Goal: Transaction & Acquisition: Purchase product/service

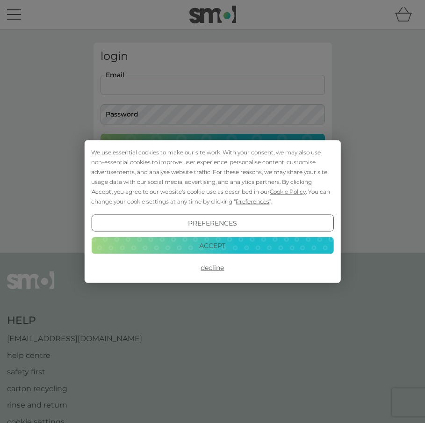
type input "joygamble@me.com"
click at [213, 147] on button "Login" at bounding box center [213, 147] width 225 height 27
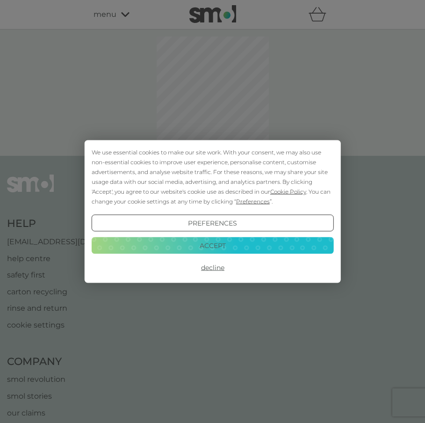
click at [185, 245] on button "Accept" at bounding box center [212, 245] width 242 height 17
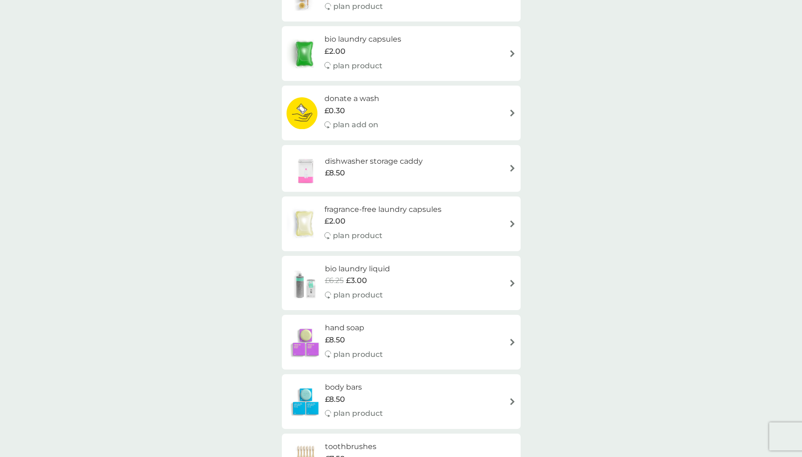
scroll to position [325, 0]
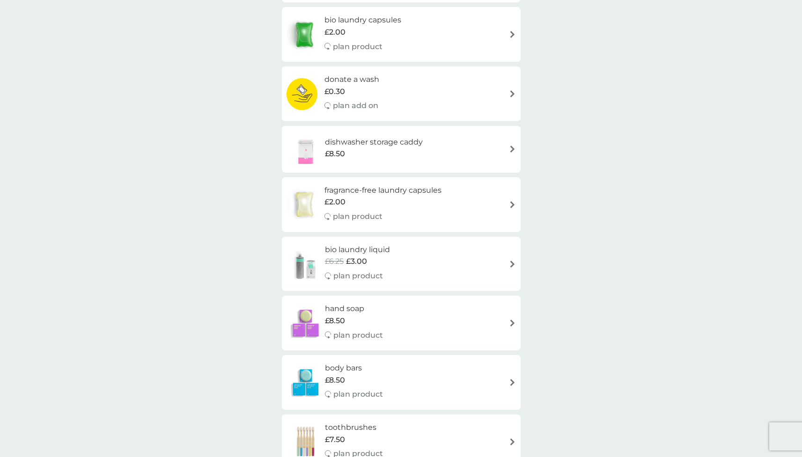
click at [432, 146] on img at bounding box center [512, 149] width 7 height 7
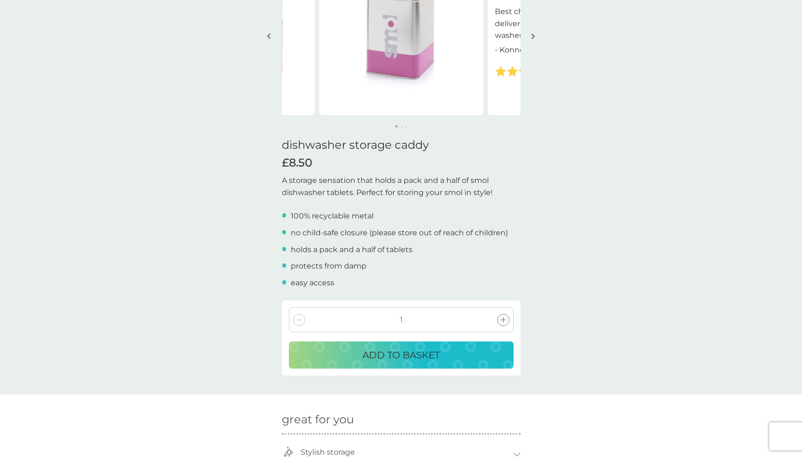
scroll to position [117, 0]
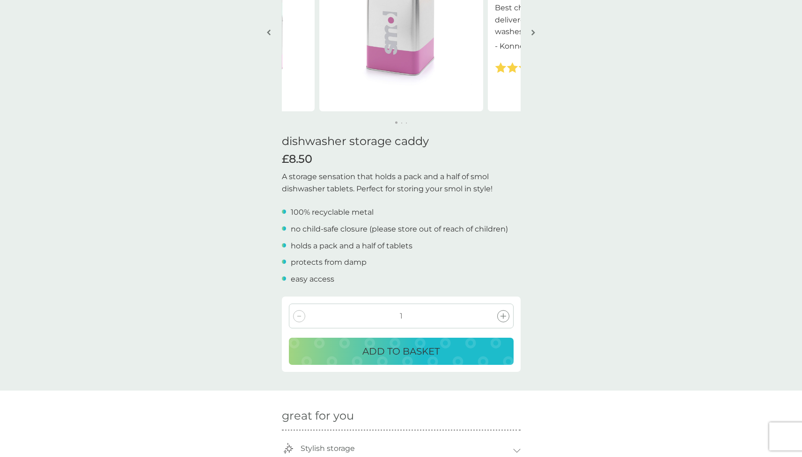
click at [369, 350] on p "ADD TO BASKET" at bounding box center [400, 351] width 77 height 15
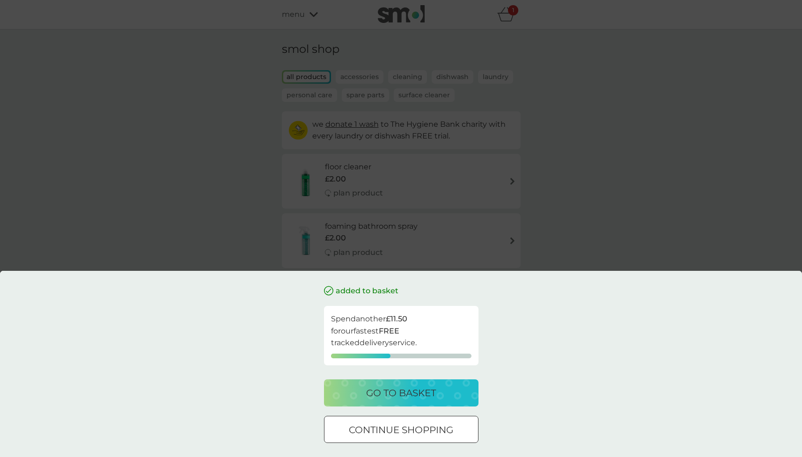
click at [407, 423] on div at bounding box center [401, 430] width 34 height 10
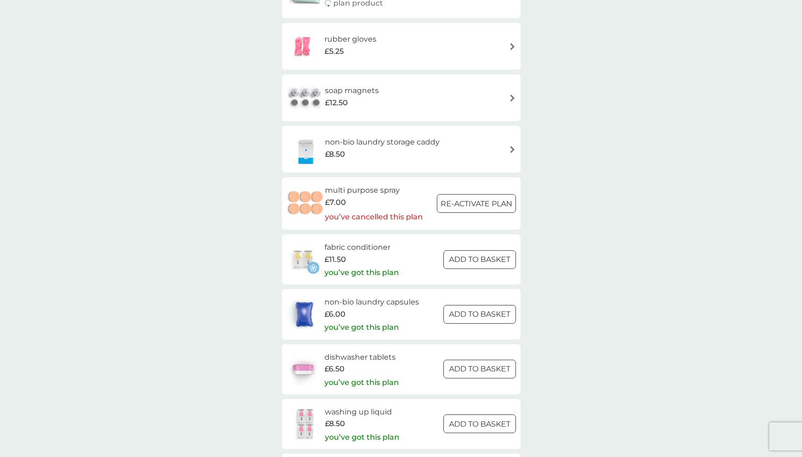
scroll to position [1136, 0]
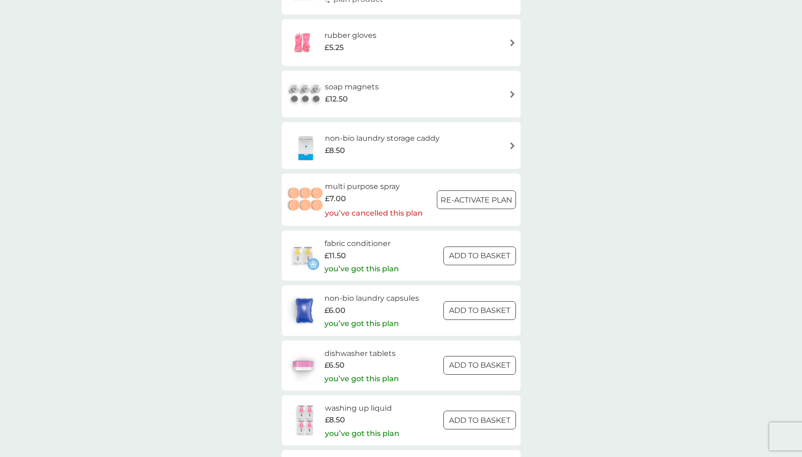
click at [432, 306] on div at bounding box center [479, 311] width 34 height 10
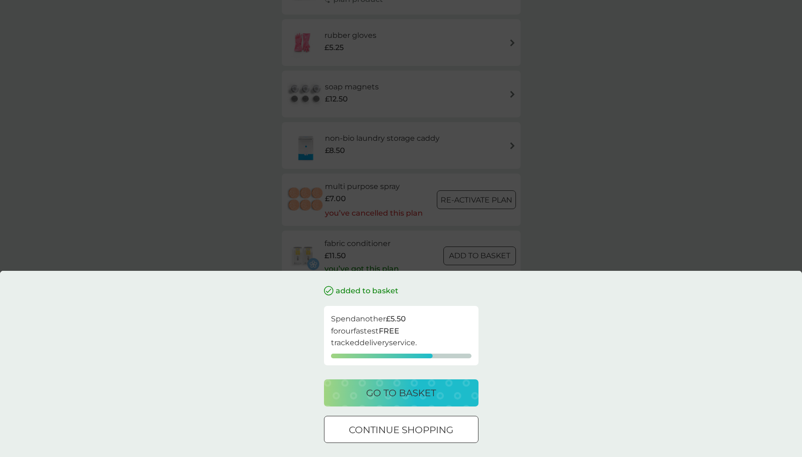
click at [416, 423] on p "continue shopping" at bounding box center [401, 430] width 104 height 15
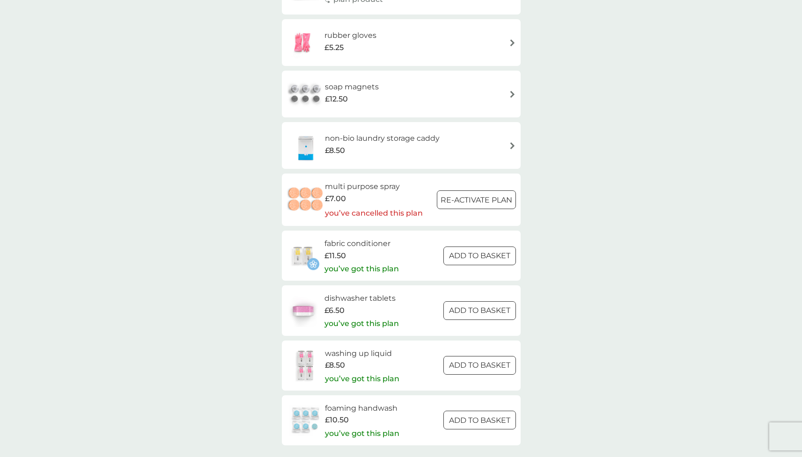
click at [432, 306] on div at bounding box center [479, 311] width 34 height 10
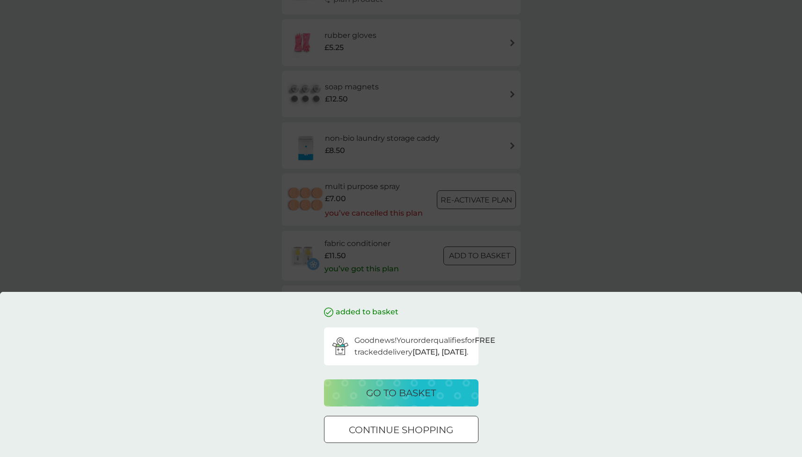
click at [432, 423] on p "continue shopping" at bounding box center [401, 430] width 104 height 15
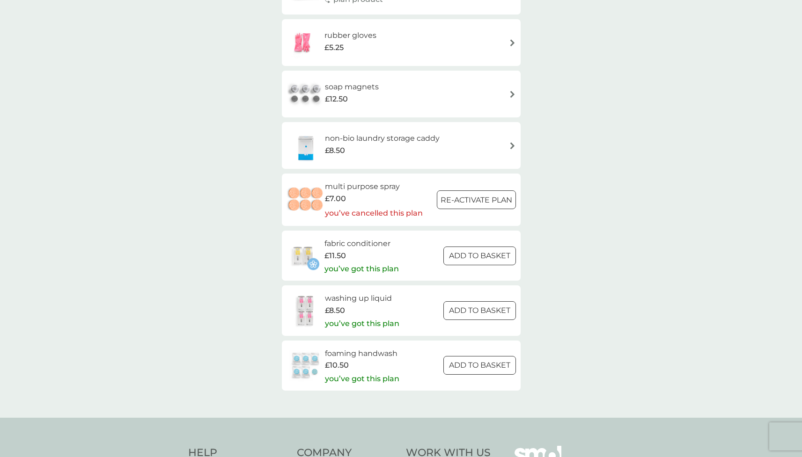
click at [432, 29] on div "rubber gloves £5.25" at bounding box center [400, 42] width 229 height 33
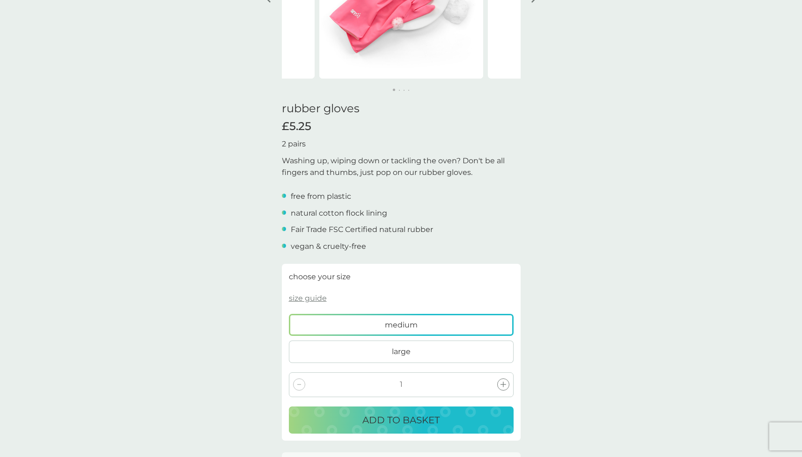
scroll to position [166, 0]
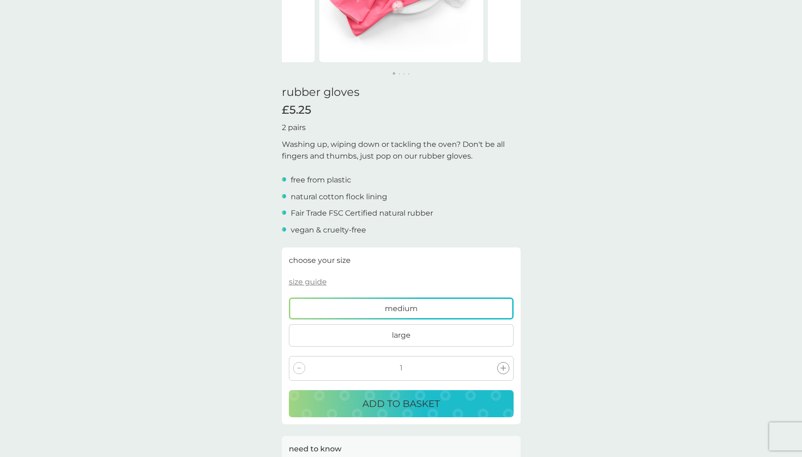
click at [432, 333] on label "large" at bounding box center [401, 335] width 225 height 22
click at [289, 298] on input "large" at bounding box center [289, 298] width 0 height 0
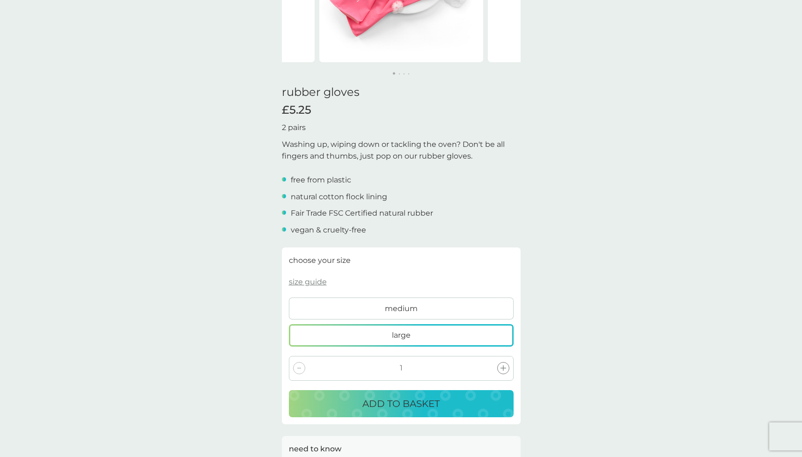
click at [408, 398] on p "ADD TO BASKET" at bounding box center [400, 403] width 77 height 15
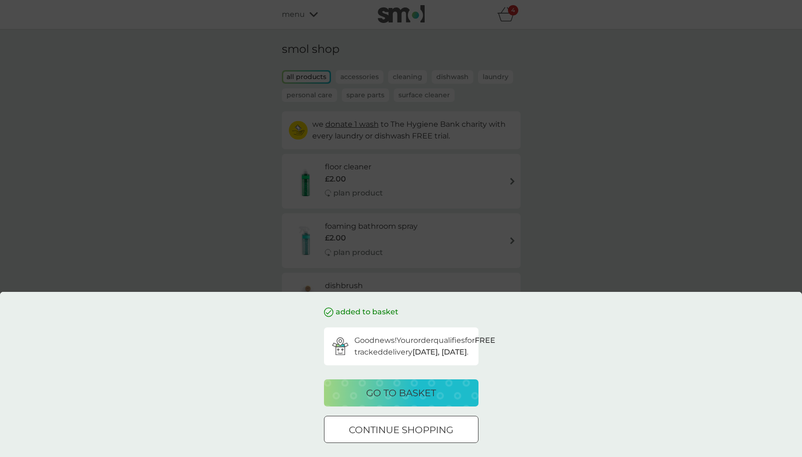
click at [408, 392] on p "go to basket" at bounding box center [401, 393] width 70 height 15
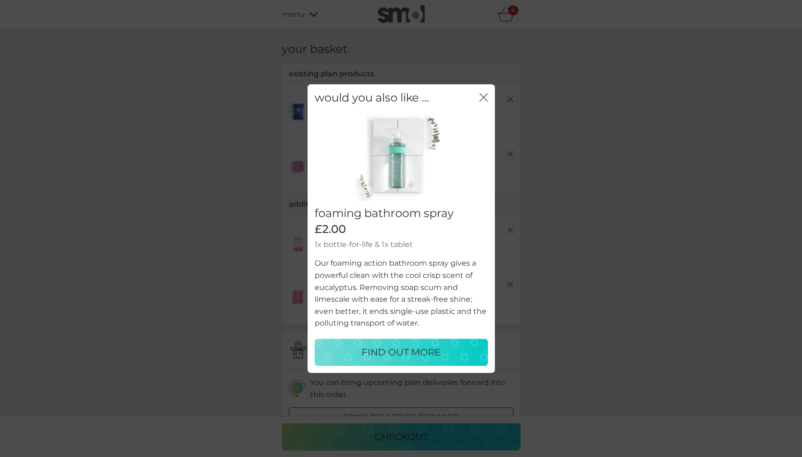
click at [408, 353] on p "FIND OUT MORE" at bounding box center [400, 352] width 79 height 15
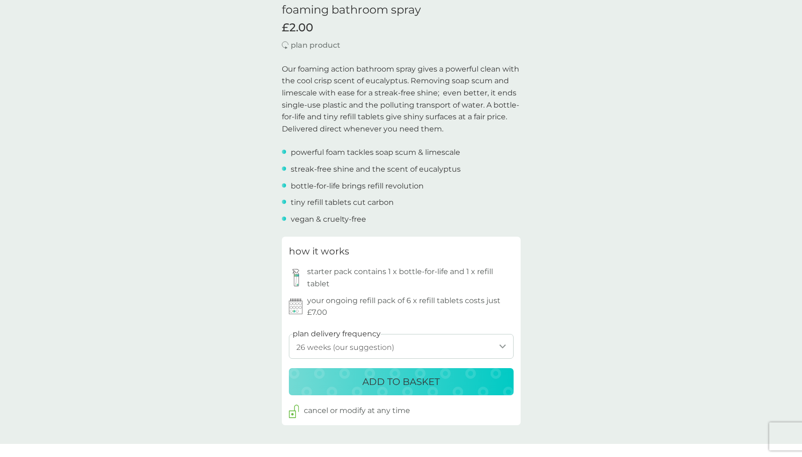
scroll to position [245, 0]
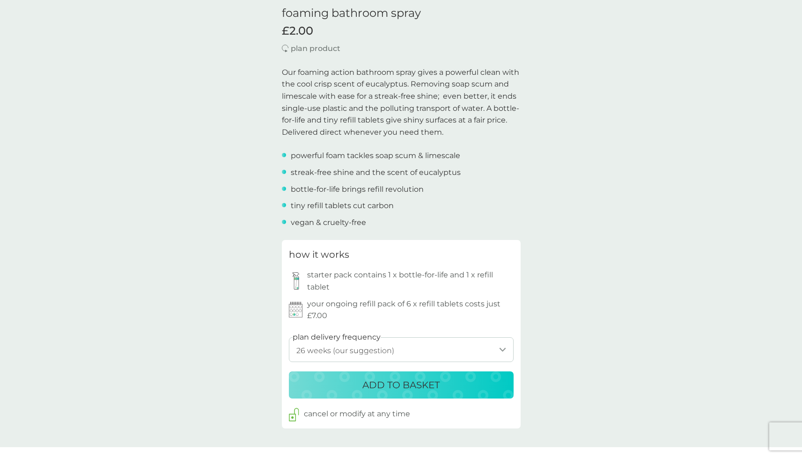
select select "189"
click at [401, 379] on p "ADD TO BASKET" at bounding box center [400, 385] width 77 height 15
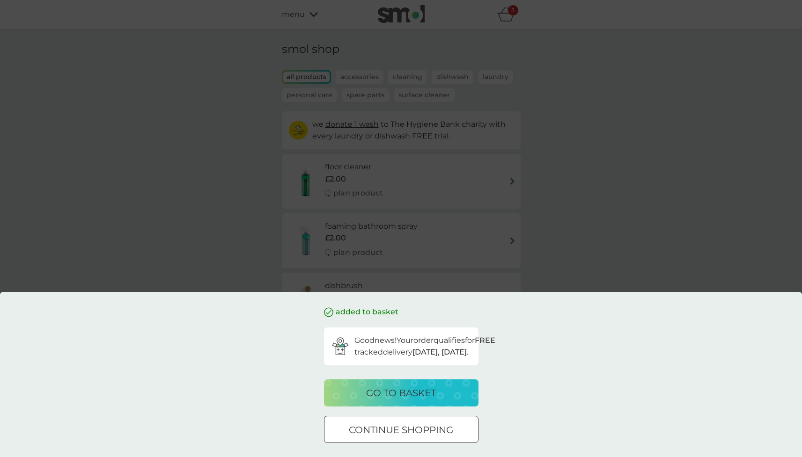
click at [394, 397] on p "go to basket" at bounding box center [401, 393] width 70 height 15
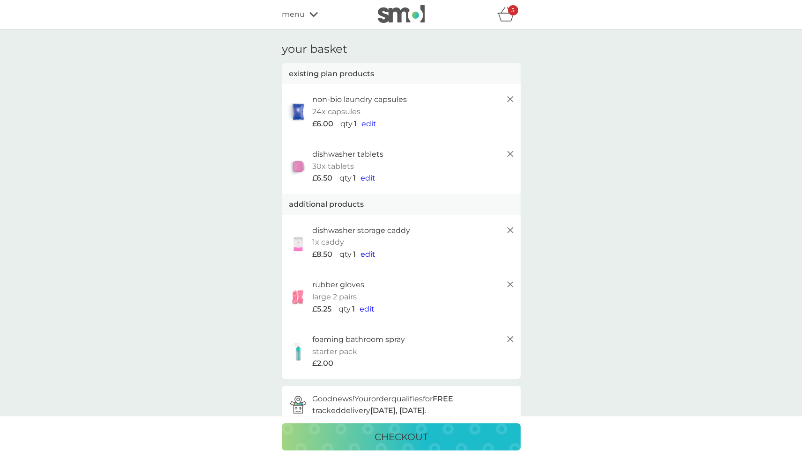
click at [420, 423] on p "checkout" at bounding box center [400, 437] width 53 height 15
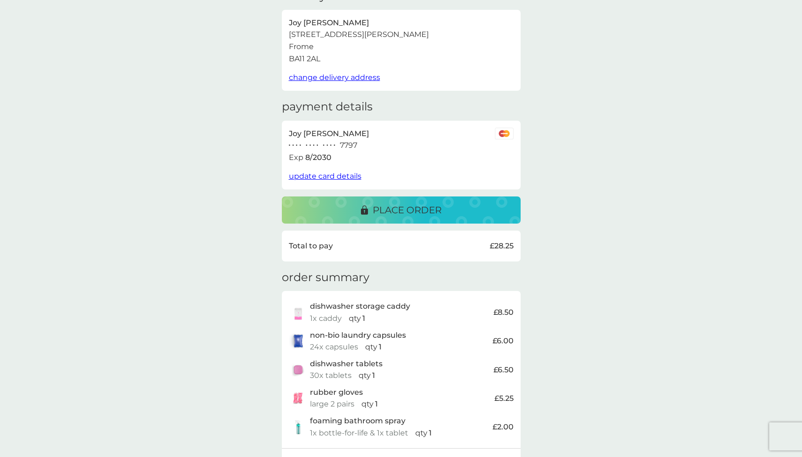
scroll to position [44, 0]
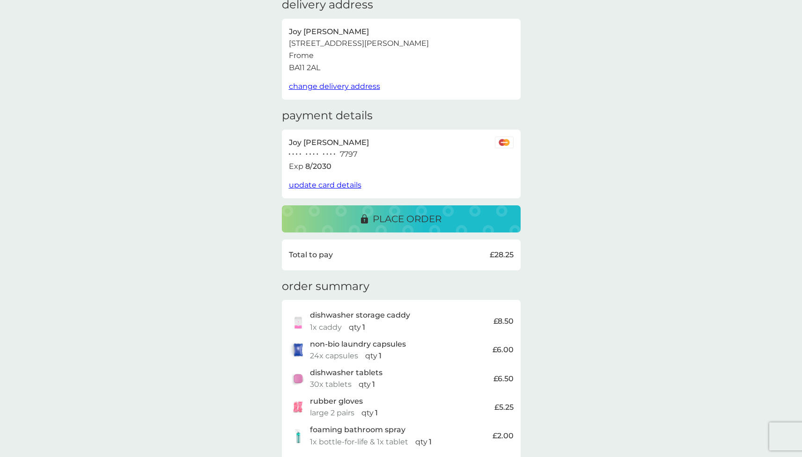
click at [405, 216] on p "place order" at bounding box center [407, 219] width 69 height 15
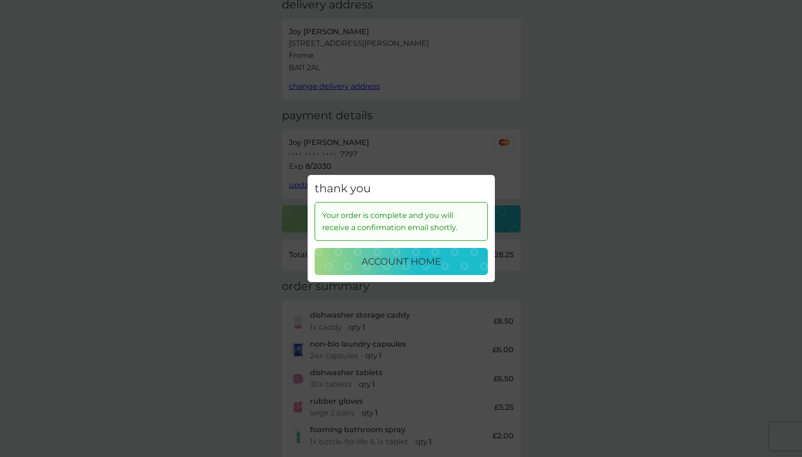
click at [432, 157] on div "thank you Your order is complete and you will receive a confirmation email shor…" at bounding box center [401, 228] width 802 height 457
click at [424, 267] on p "account home" at bounding box center [401, 261] width 80 height 15
